Goal: Information Seeking & Learning: Learn about a topic

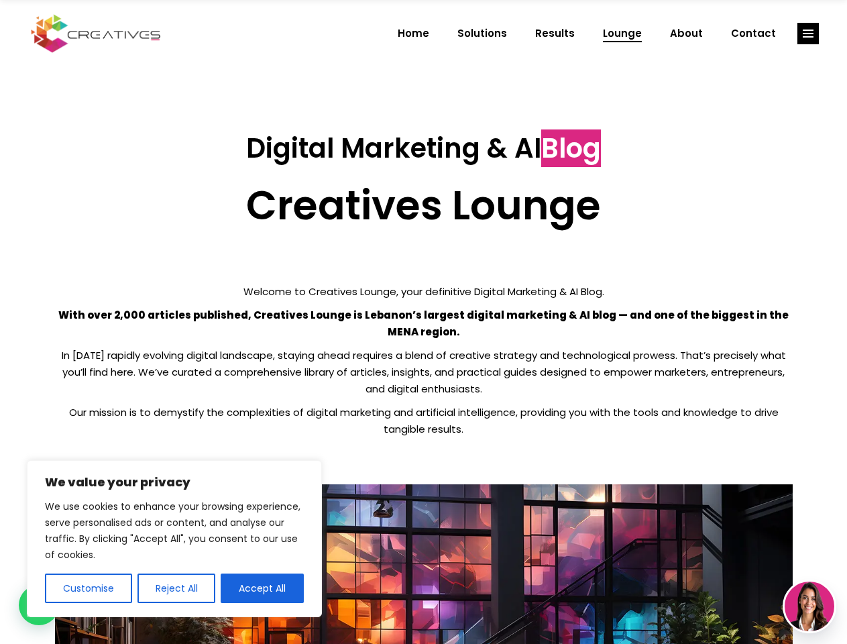
click at [423, 322] on p "With over 2,000 articles published, Creatives Lounge is Lebanon’s largest digit…" at bounding box center [424, 323] width 738 height 34
click at [88, 588] on button "Customise" at bounding box center [88, 588] width 87 height 30
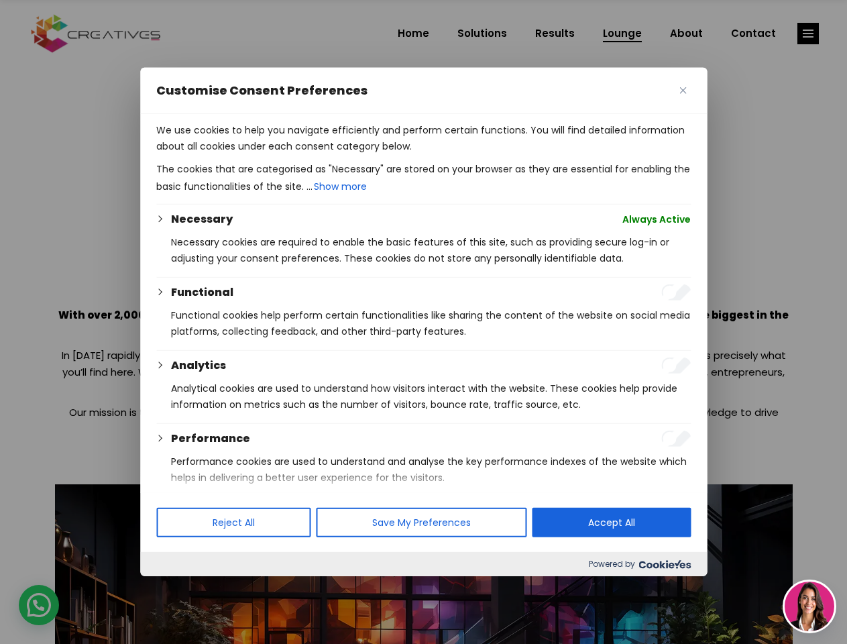
click at [176, 588] on div at bounding box center [423, 322] width 847 height 644
click at [262, 154] on p "We use cookies to help you navigate efficiently and perform certain functions. …" at bounding box center [423, 138] width 534 height 32
click at [808, 34] on div at bounding box center [423, 322] width 847 height 644
click at [809, 606] on img at bounding box center [810, 606] width 50 height 50
